Goal: Information Seeking & Learning: Learn about a topic

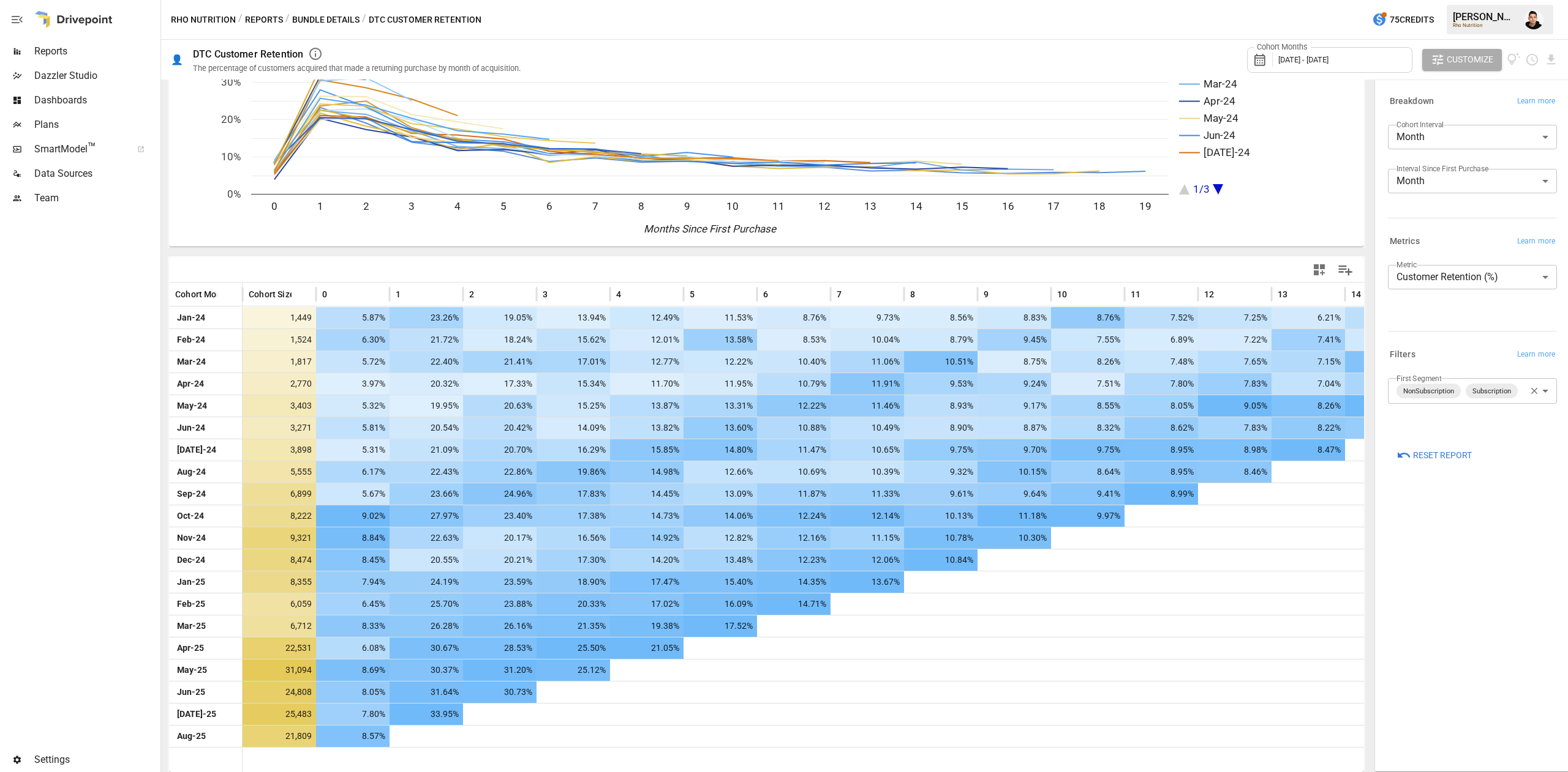
click at [1469, 0] on body "Reports Dazzler Studio Dashboards Plans SmartModel ™ Data Sources Team Settings…" at bounding box center [784, 0] width 1568 height 0
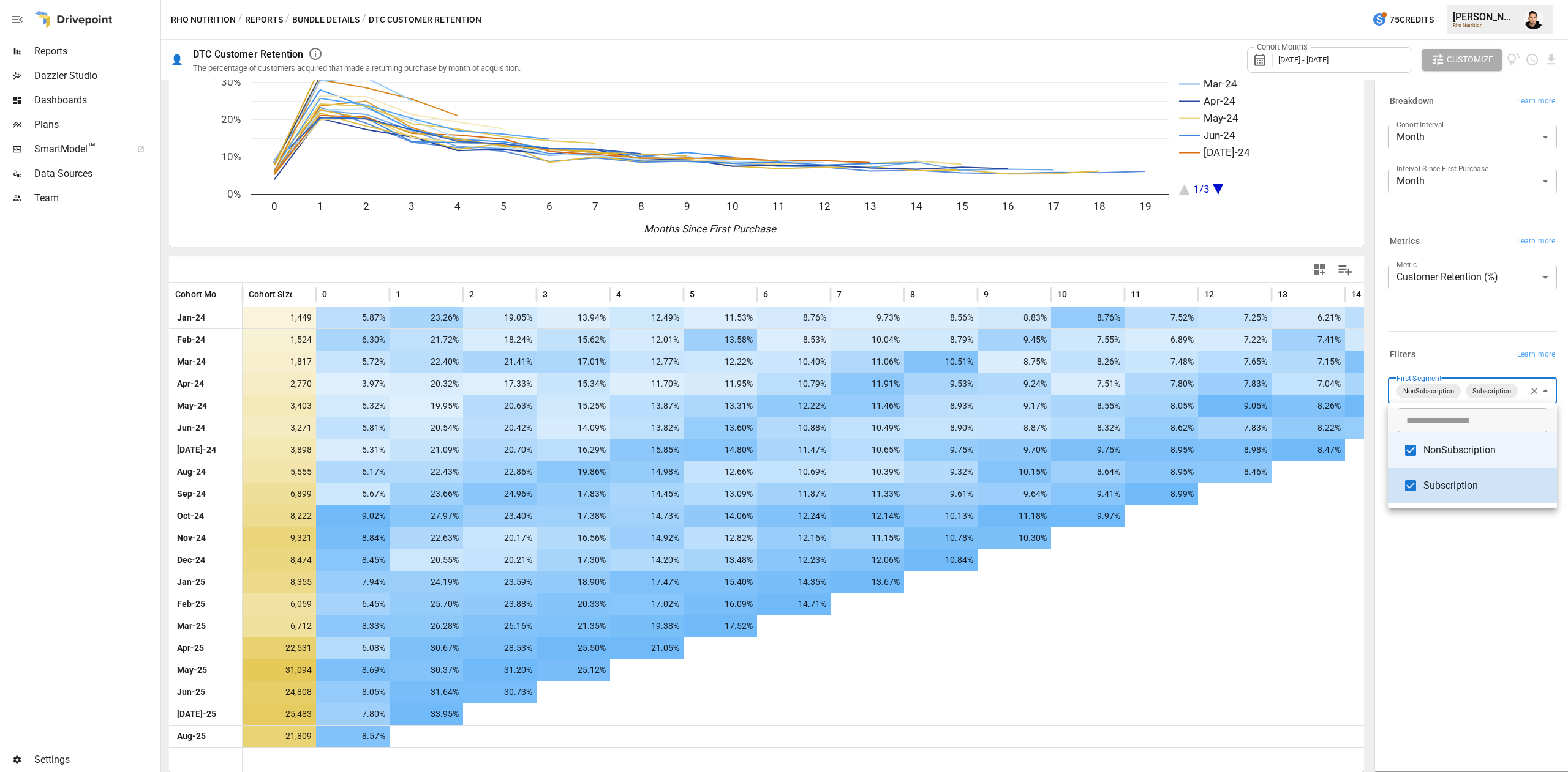
click at [1435, 449] on span "NonSubscription" at bounding box center [1484, 451] width 123 height 15
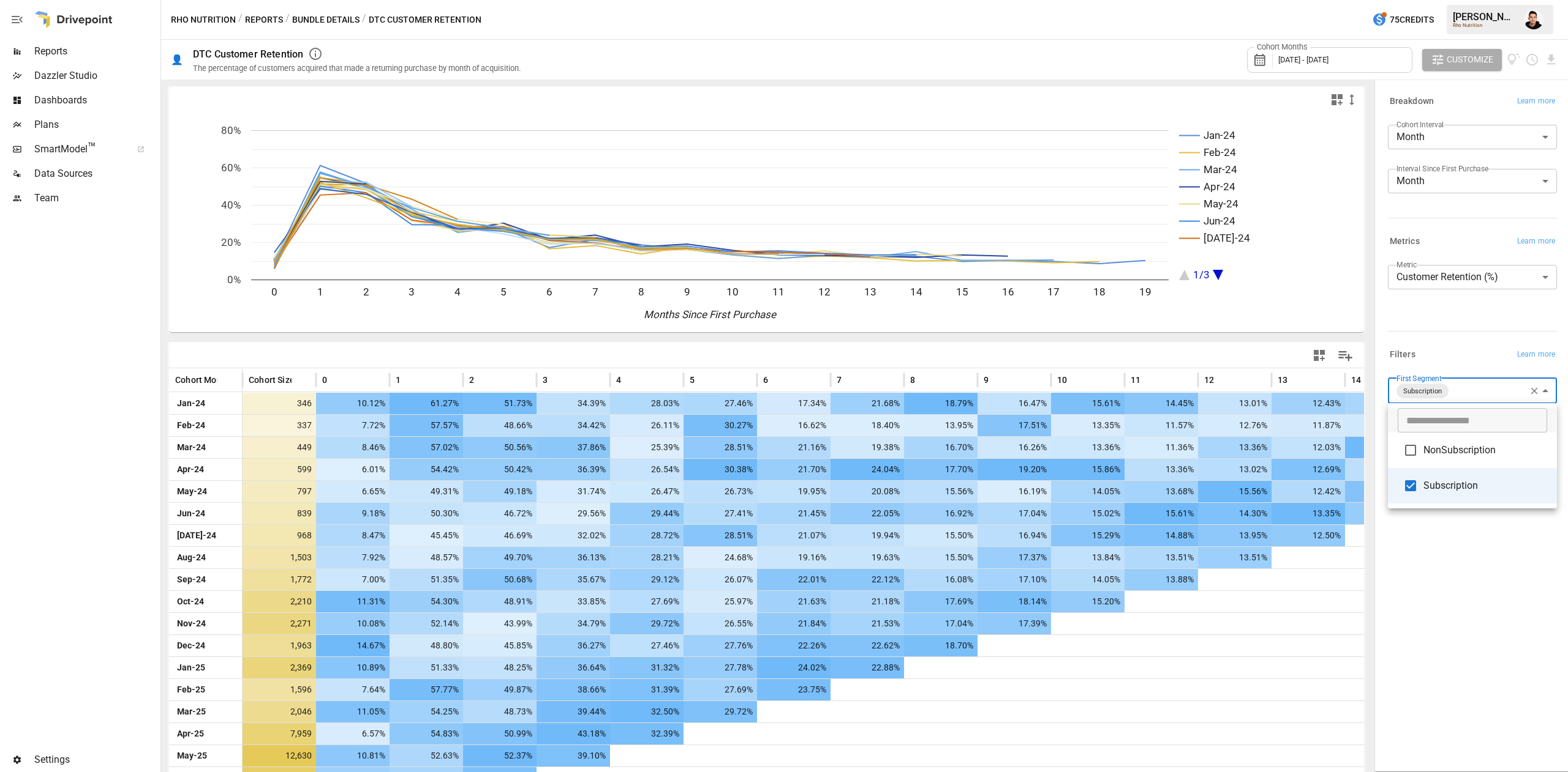
click at [1366, 607] on div at bounding box center [784, 386] width 1568 height 772
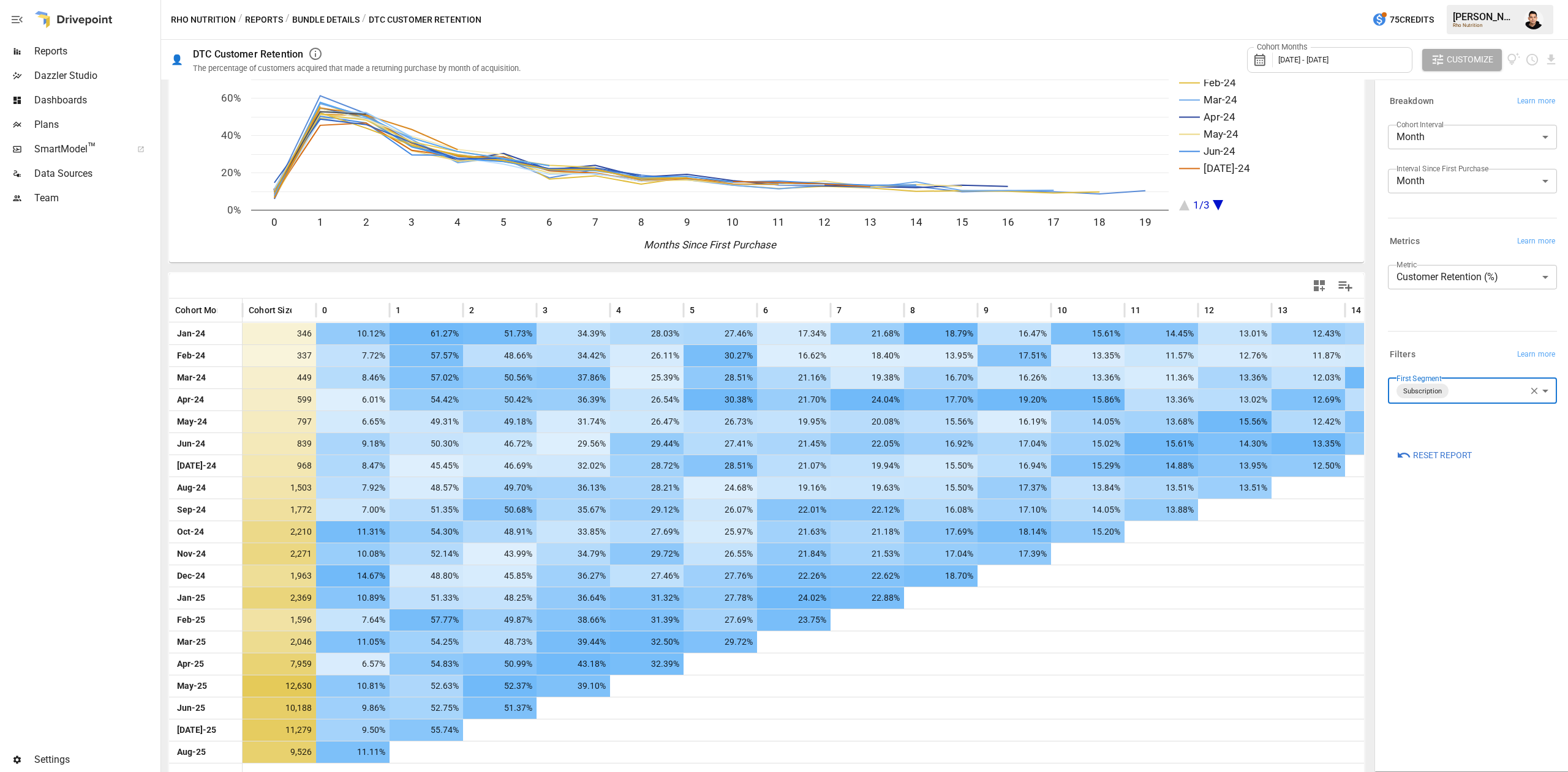
scroll to position [85, 0]
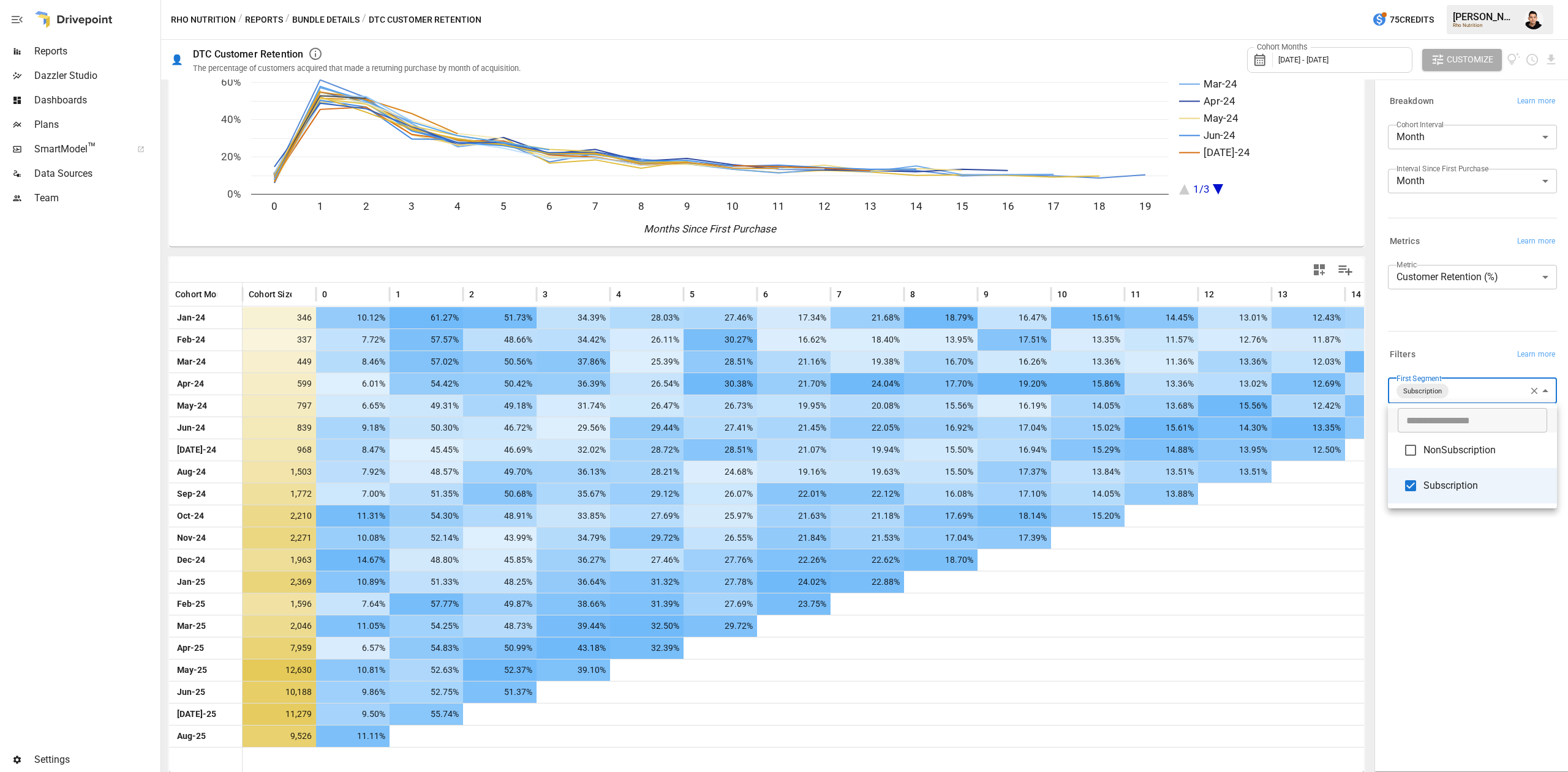
click at [1483, 0] on body "Reports Dazzler Studio Dashboards Plans SmartModel ™ Data Sources Team Settings…" at bounding box center [784, 0] width 1568 height 0
click at [1464, 452] on span "NonSubscription" at bounding box center [1484, 451] width 123 height 15
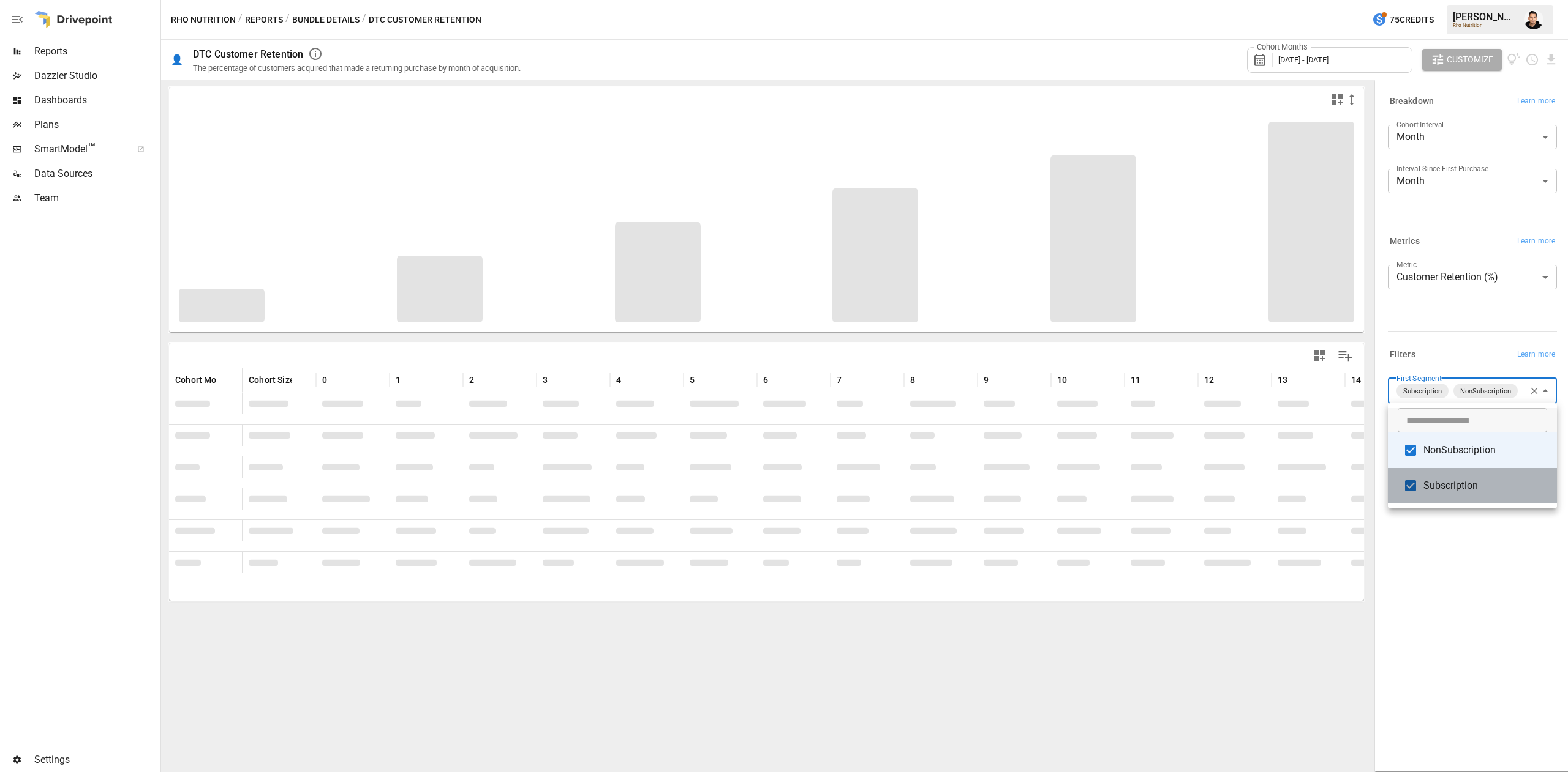
click at [1435, 472] on li "Subscription" at bounding box center [1472, 486] width 169 height 35
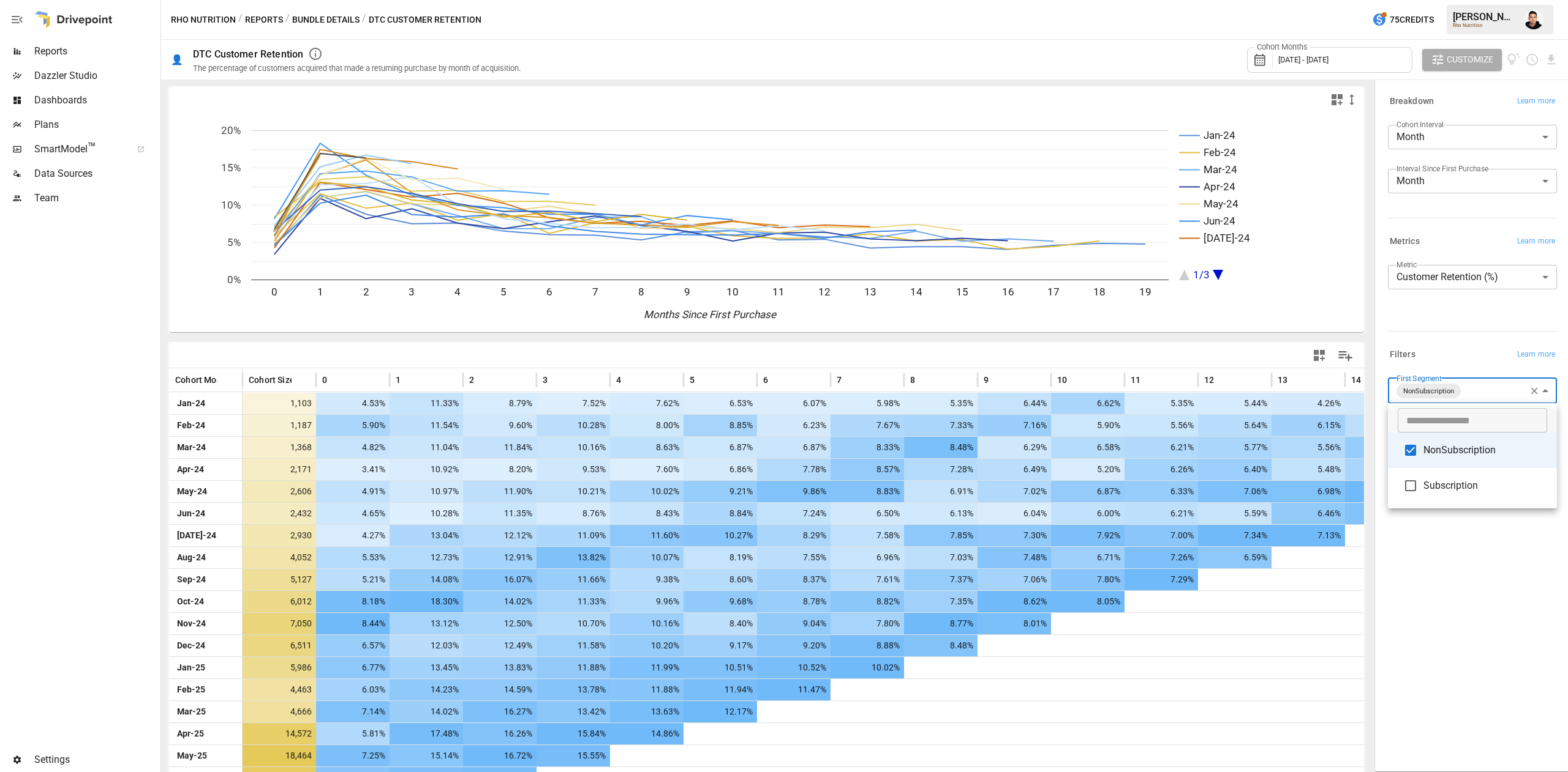
click at [1351, 699] on div at bounding box center [784, 386] width 1568 height 772
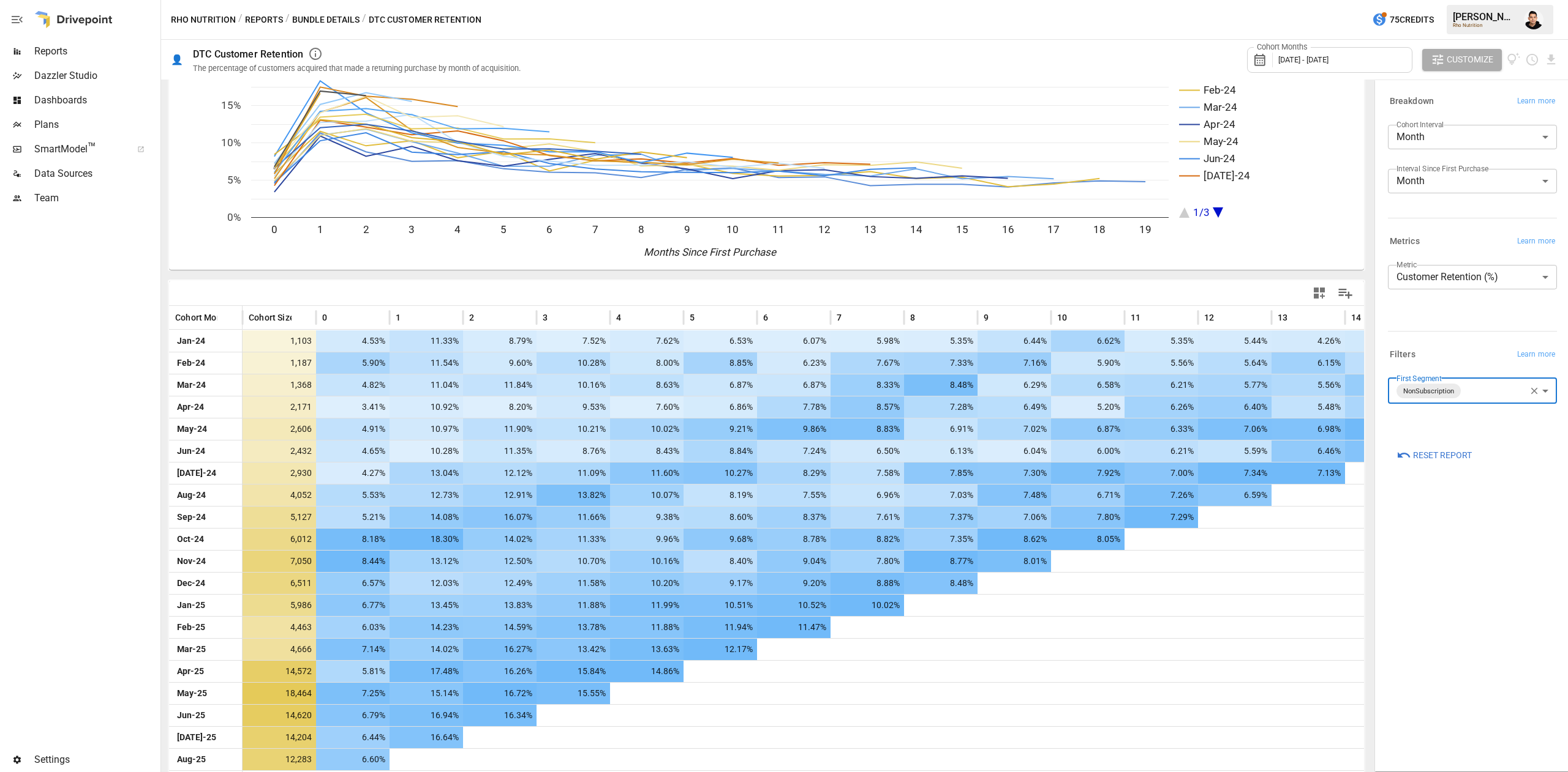
scroll to position [85, 0]
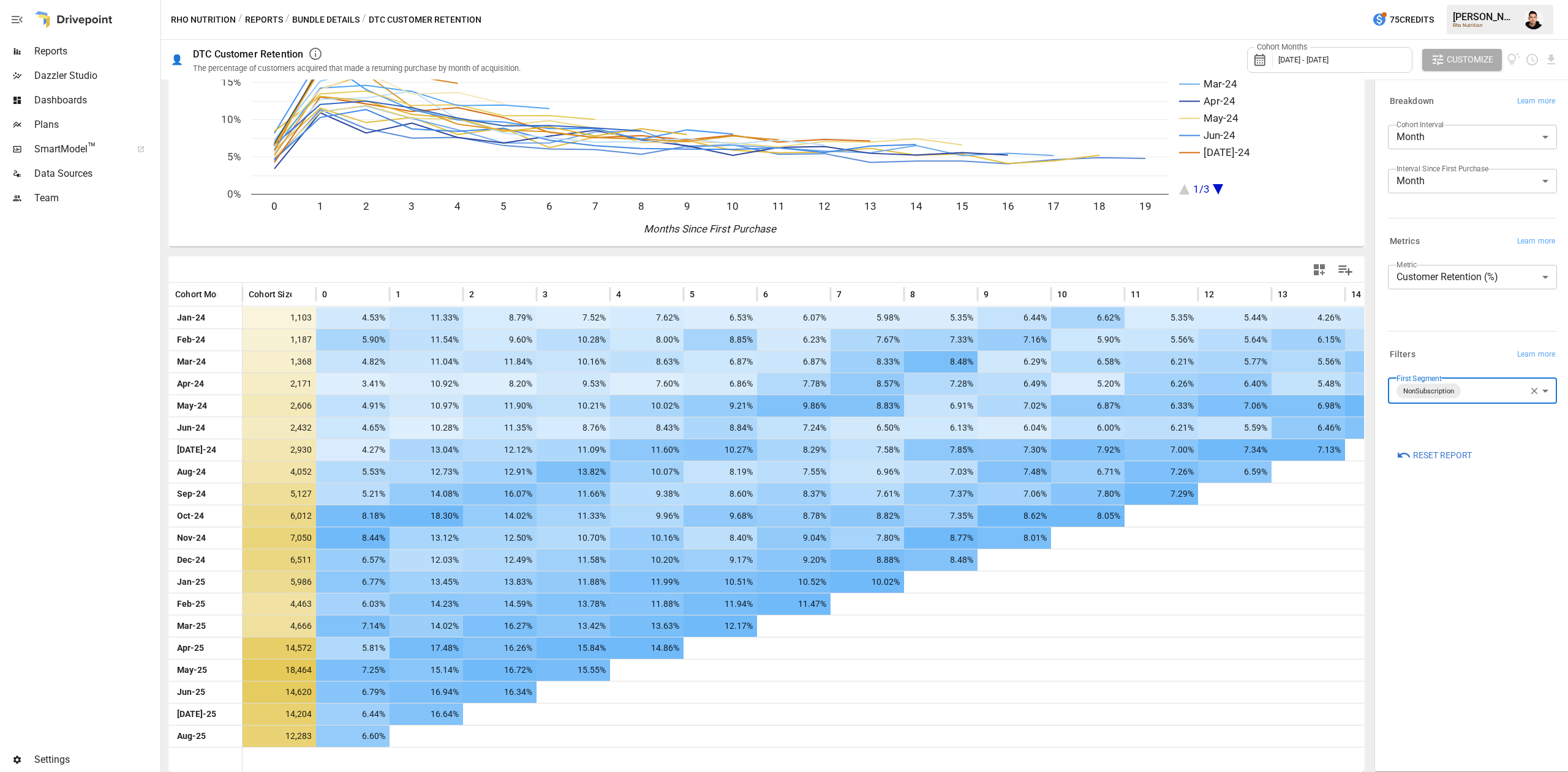
click at [1489, 0] on body "Reports Dazzler Studio Dashboards Plans SmartModel ™ Data Sources Team Settings…" at bounding box center [784, 0] width 1568 height 0
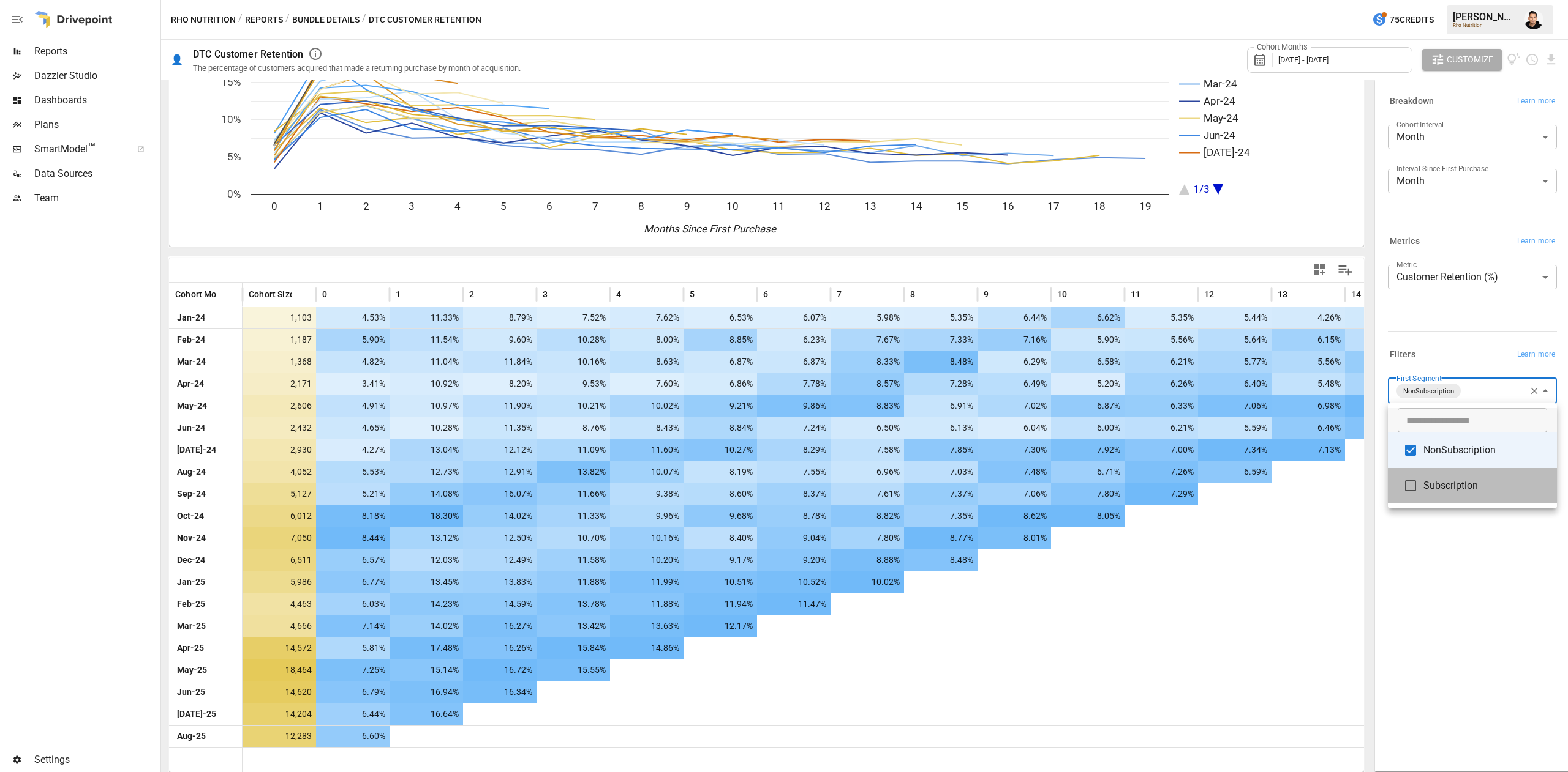
click at [1448, 486] on span "Subscription" at bounding box center [1484, 486] width 123 height 15
click at [1438, 450] on span "NonSubscription" at bounding box center [1484, 451] width 123 height 15
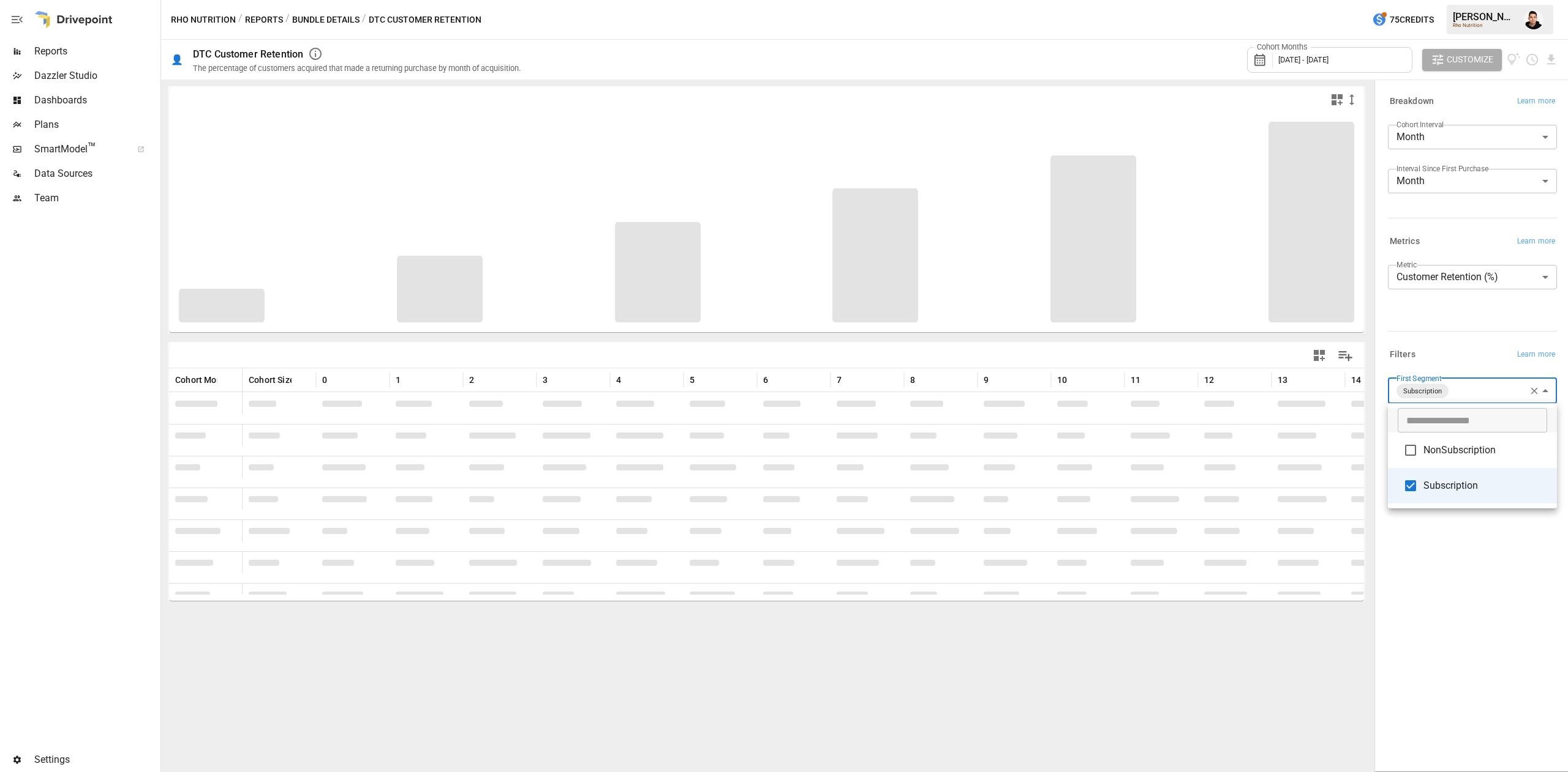
type input "**********"
